Goal: Navigation & Orientation: Find specific page/section

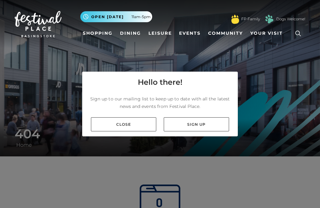
click at [128, 131] on link "Close" at bounding box center [123, 124] width 65 height 14
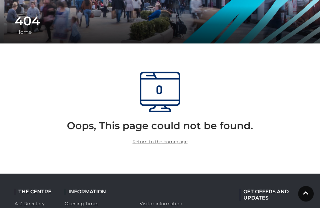
scroll to position [113, 0]
click at [168, 140] on link "Return to the homepage" at bounding box center [159, 142] width 55 height 6
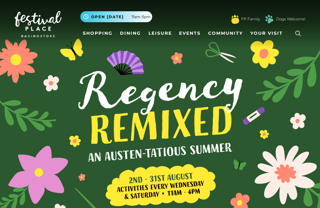
click at [165, 32] on link "Leisure" at bounding box center [160, 33] width 28 height 12
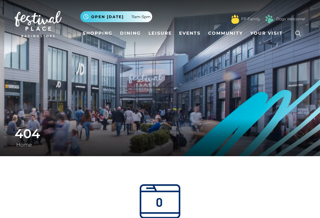
click at [165, 216] on img at bounding box center [160, 204] width 41 height 41
